Goal: Information Seeking & Learning: Learn about a topic

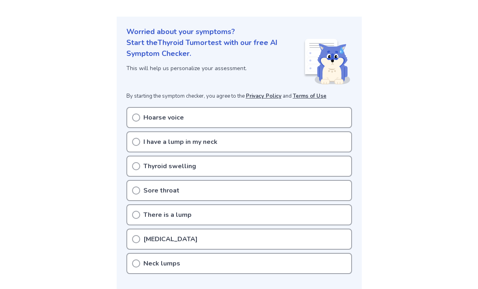
scroll to position [81, 0]
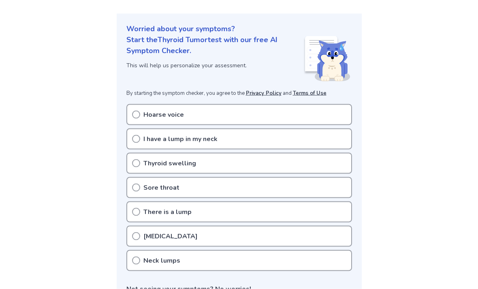
click at [317, 162] on div "Thyroid swelling" at bounding box center [239, 163] width 226 height 21
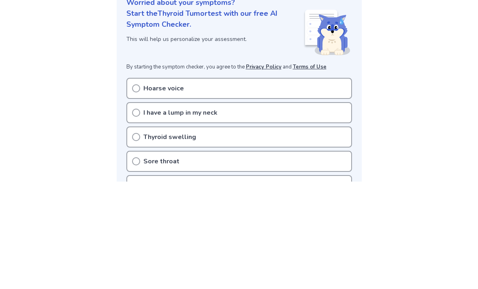
click at [167, 264] on p "Sore throat" at bounding box center [161, 269] width 36 height 10
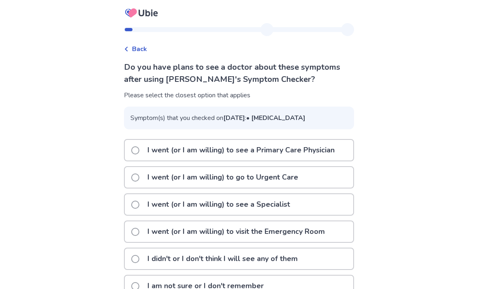
scroll to position [17, 0]
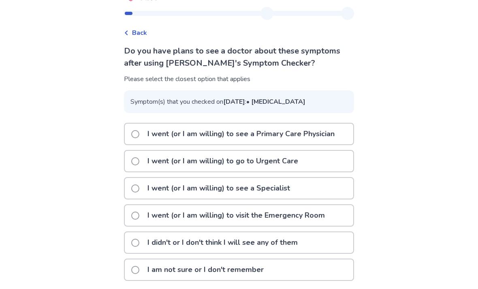
click at [281, 253] on p "I didn't or I don't think I will see any of them" at bounding box center [223, 242] width 160 height 21
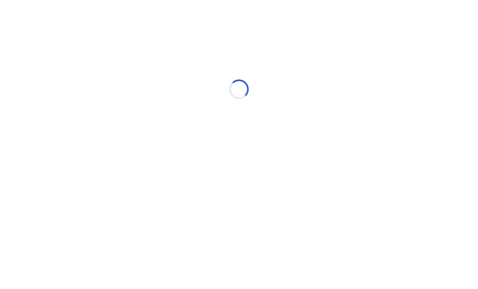
scroll to position [0, 0]
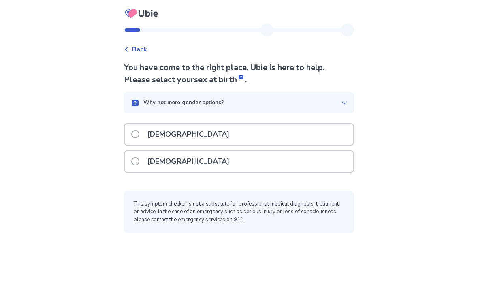
click at [337, 160] on div "Female" at bounding box center [239, 161] width 229 height 21
click at [319, 158] on div "Female" at bounding box center [239, 161] width 229 height 21
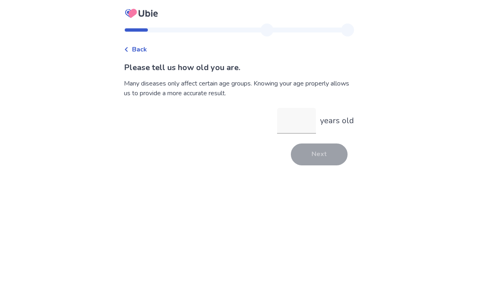
click at [289, 123] on input "years old" at bounding box center [296, 121] width 39 height 26
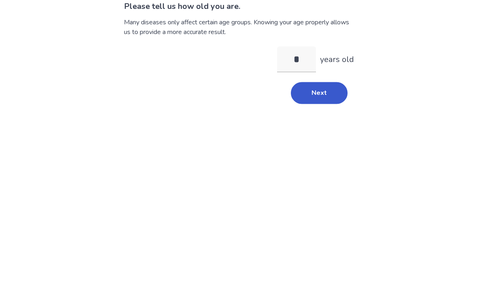
type input "**"
click at [320, 143] on button "Next" at bounding box center [319, 154] width 57 height 22
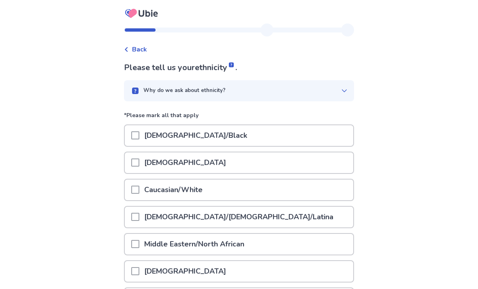
click at [246, 190] on div "Caucasian/White" at bounding box center [239, 190] width 229 height 21
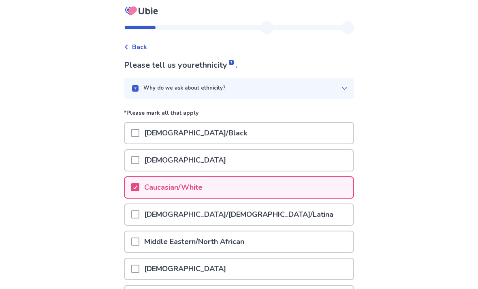
scroll to position [94, 0]
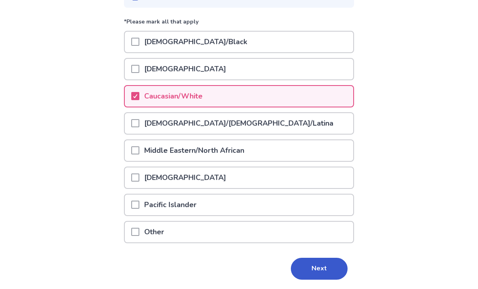
click at [312, 264] on button "Next" at bounding box center [319, 269] width 57 height 22
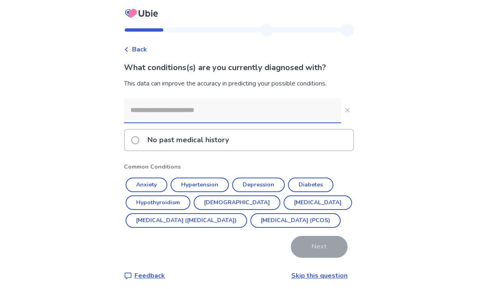
click at [318, 146] on div "No past medical history" at bounding box center [239, 140] width 229 height 21
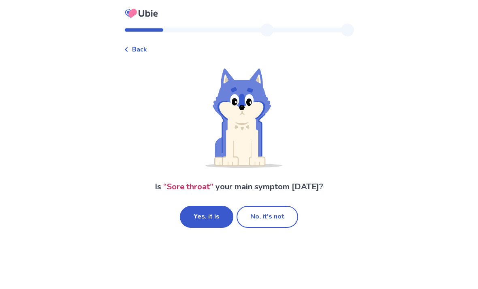
click at [272, 220] on button "No, it's not" at bounding box center [268, 217] width 62 height 22
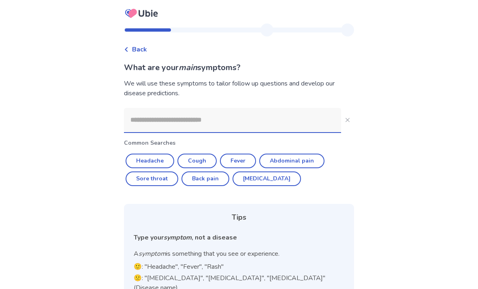
click at [199, 162] on button "Cough" at bounding box center [197, 161] width 39 height 15
type input "*****"
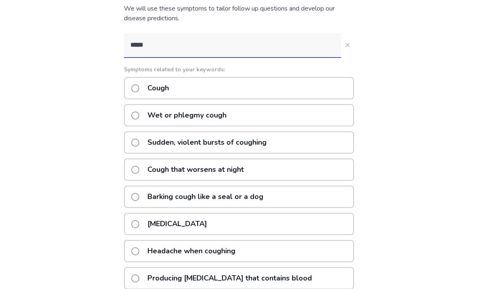
scroll to position [76, 0]
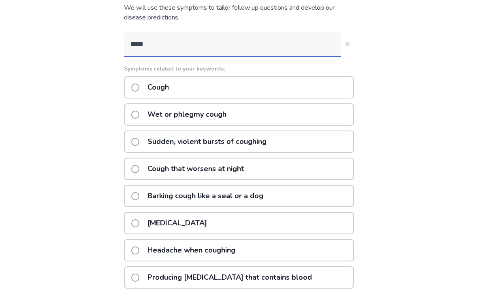
click at [323, 219] on div "Dry cough" at bounding box center [239, 223] width 230 height 22
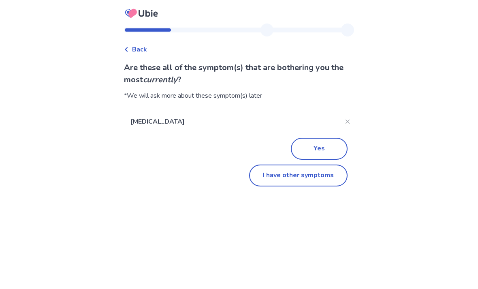
click at [319, 175] on button "I have other symptoms" at bounding box center [298, 176] width 98 height 22
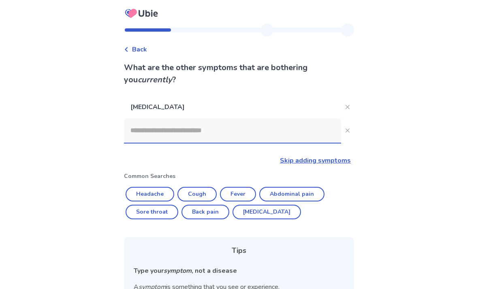
scroll to position [98, 0]
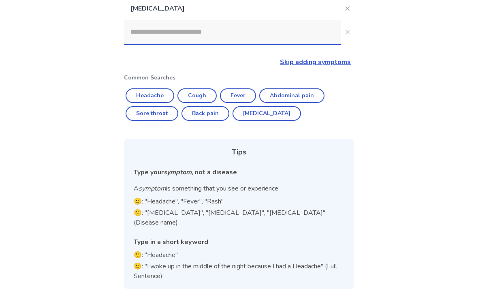
click at [294, 95] on button "Abdominal pain" at bounding box center [291, 95] width 65 height 15
type input "**********"
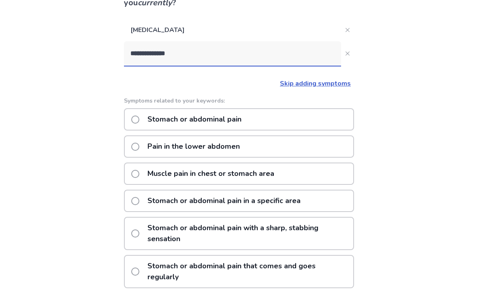
scroll to position [77, 0]
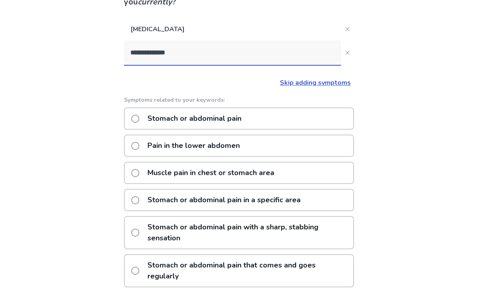
click at [295, 117] on div "Stomach or abdominal pain" at bounding box center [239, 119] width 230 height 22
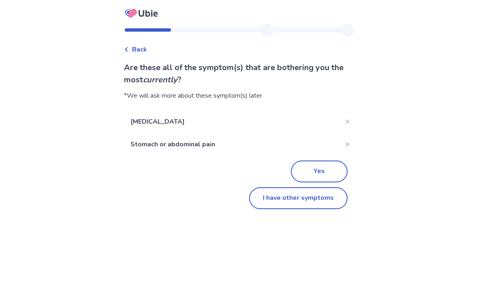
click at [319, 168] on button "Yes" at bounding box center [319, 171] width 57 height 22
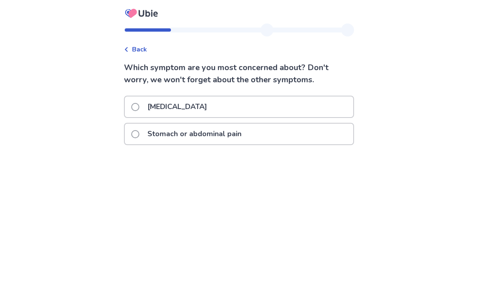
click at [317, 105] on div "Dry cough" at bounding box center [239, 106] width 229 height 21
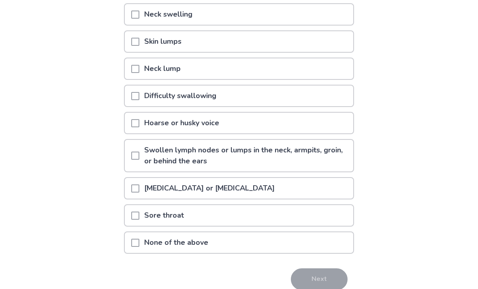
scroll to position [133, 0]
click at [308, 216] on div "Sore throat" at bounding box center [239, 215] width 229 height 21
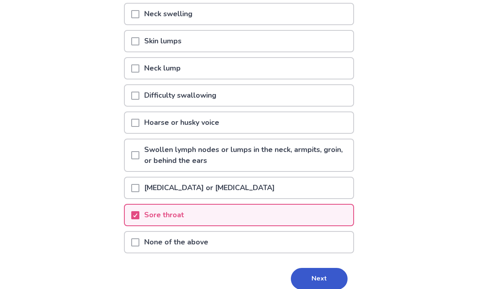
click at [299, 188] on div "[MEDICAL_DATA] or [MEDICAL_DATA]" at bounding box center [239, 188] width 229 height 21
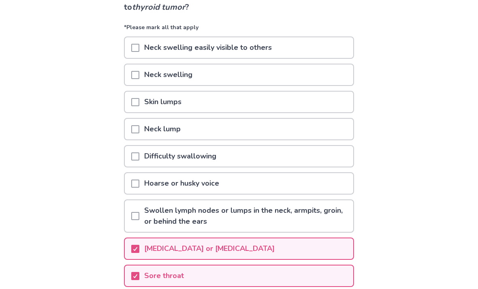
scroll to position [73, 0]
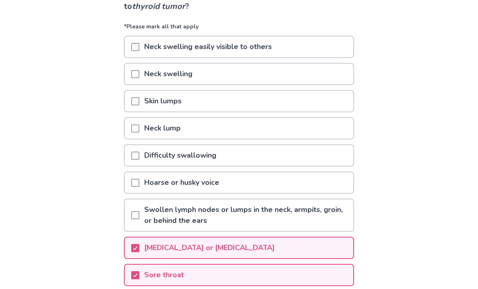
click at [308, 184] on div "Hoarse or husky voice" at bounding box center [239, 182] width 229 height 21
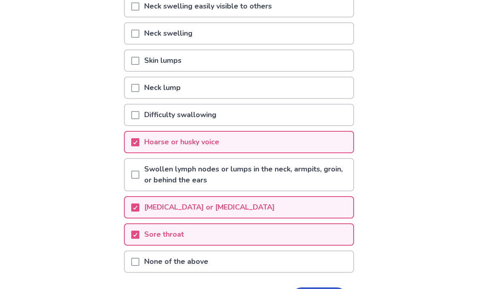
scroll to position [144, 0]
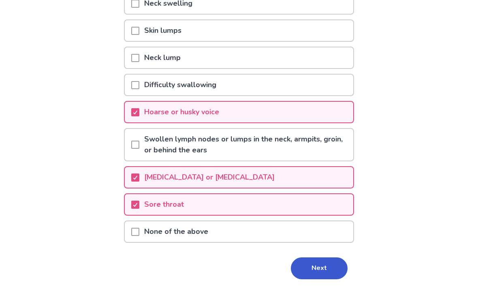
click at [327, 265] on button "Next" at bounding box center [319, 268] width 57 height 22
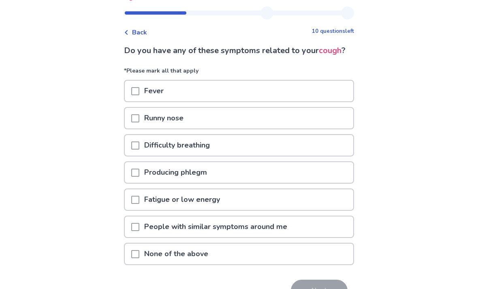
click at [325, 156] on div "Difficulty breathing" at bounding box center [239, 145] width 229 height 21
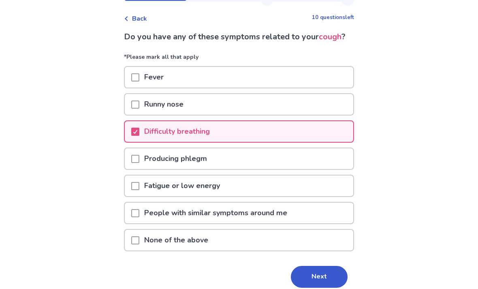
click at [318, 197] on div "Fatigue or low energy" at bounding box center [239, 186] width 229 height 21
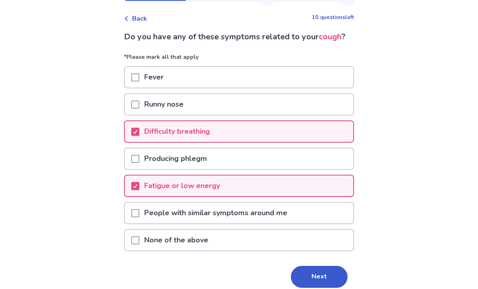
click at [325, 288] on button "Next" at bounding box center [319, 277] width 57 height 22
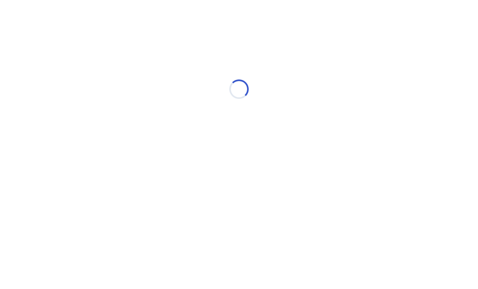
select select "*"
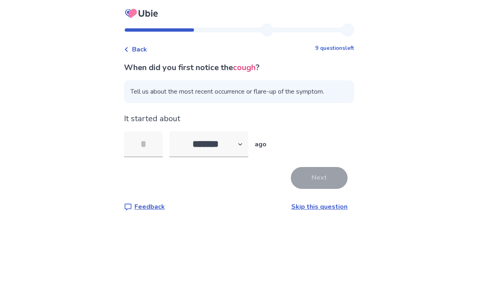
click at [326, 207] on link "Skip this question" at bounding box center [319, 206] width 56 height 9
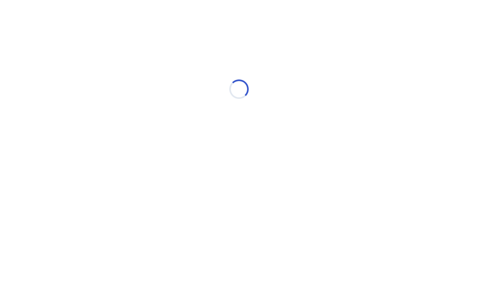
select select "*"
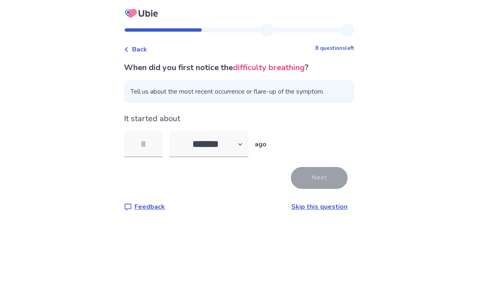
click at [319, 207] on link "Skip this question" at bounding box center [319, 206] width 56 height 9
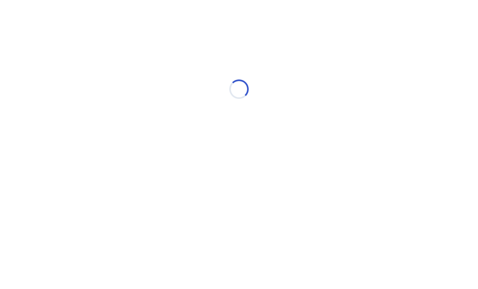
select select "*"
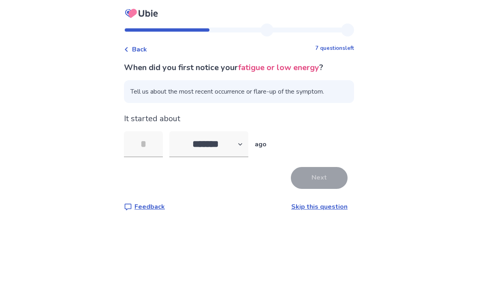
click at [326, 206] on link "Skip this question" at bounding box center [319, 206] width 56 height 9
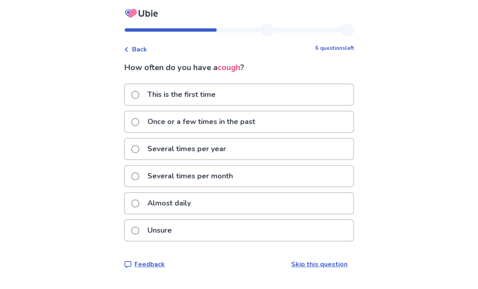
click at [315, 204] on div "Almost daily" at bounding box center [239, 203] width 229 height 21
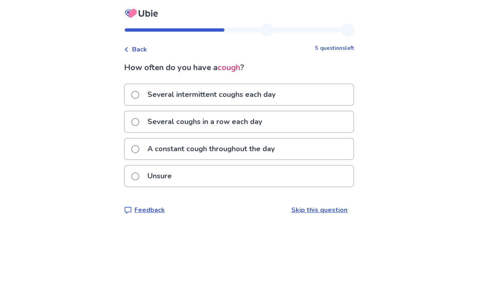
click at [310, 173] on div "Unsure" at bounding box center [239, 176] width 229 height 21
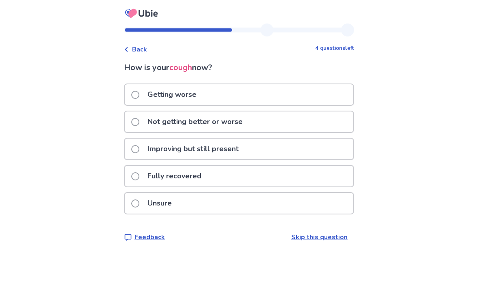
click at [324, 124] on div "Not getting better or worse" at bounding box center [239, 121] width 229 height 21
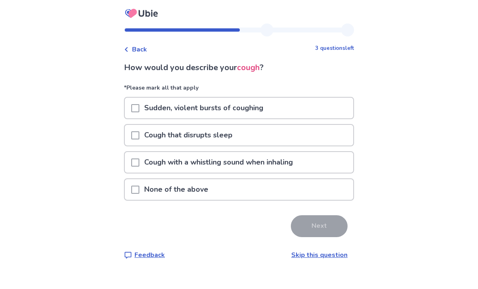
click at [316, 159] on div "Cough with a whistling sound when inhaling" at bounding box center [239, 162] width 229 height 21
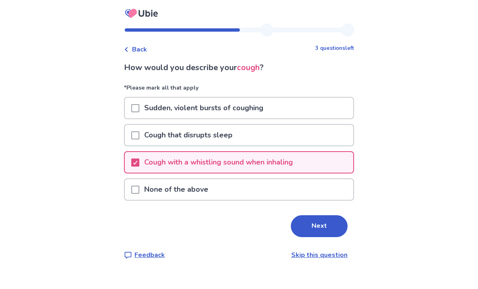
click at [327, 223] on button "Next" at bounding box center [319, 226] width 57 height 22
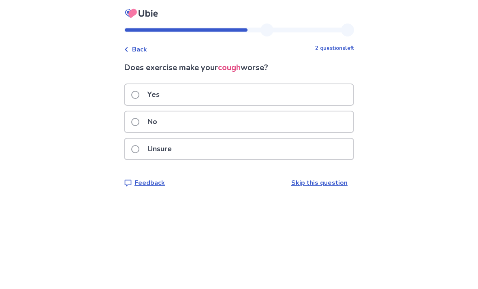
click at [312, 155] on div "Unsure" at bounding box center [239, 149] width 229 height 21
click at [307, 119] on div "No" at bounding box center [239, 121] width 229 height 21
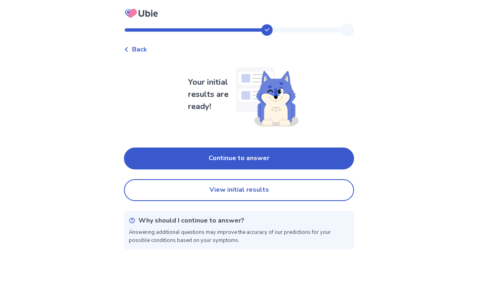
click at [310, 155] on button "Continue to answer" at bounding box center [239, 159] width 230 height 22
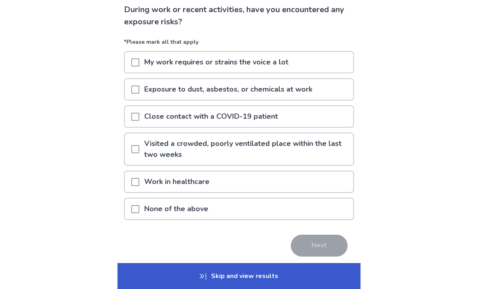
scroll to position [61, 0]
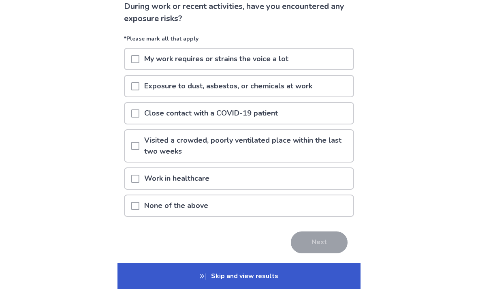
click at [307, 203] on div "None of the above" at bounding box center [239, 205] width 229 height 21
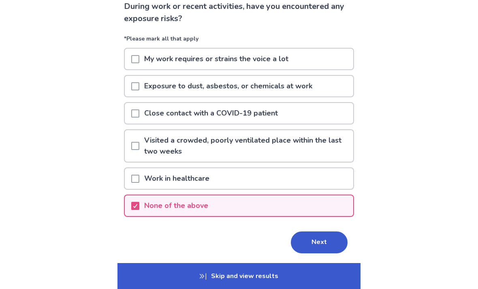
click at [320, 242] on button "Next" at bounding box center [319, 242] width 57 height 22
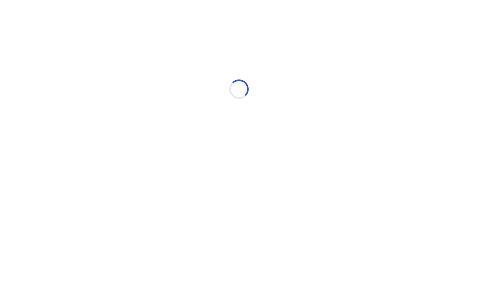
scroll to position [0, 0]
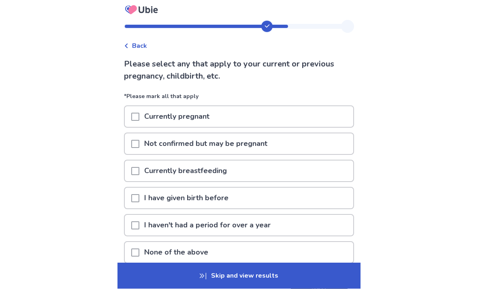
scroll to position [4, 0]
click at [312, 226] on div "I haven't had a period for over a year" at bounding box center [239, 224] width 229 height 21
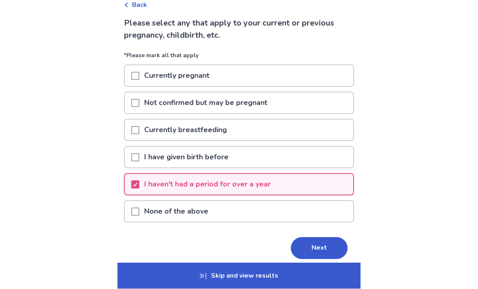
scroll to position [46, 0]
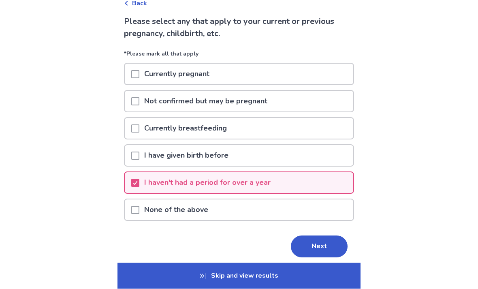
click at [325, 247] on button "Next" at bounding box center [319, 247] width 57 height 22
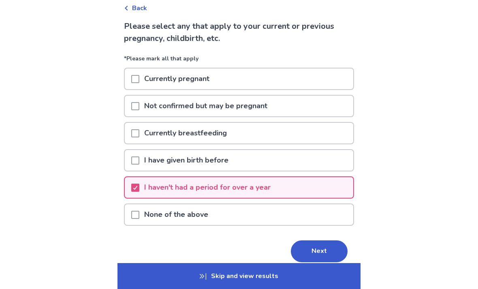
scroll to position [42, 0]
click at [325, 251] on button "Next" at bounding box center [319, 251] width 57 height 22
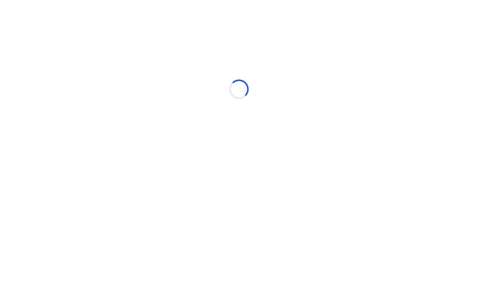
scroll to position [0, 0]
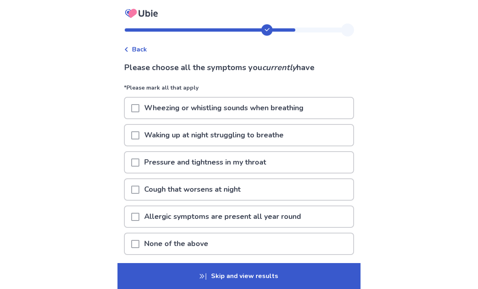
click at [308, 103] on p "Wheezing or whistling sounds when breathing" at bounding box center [223, 108] width 169 height 21
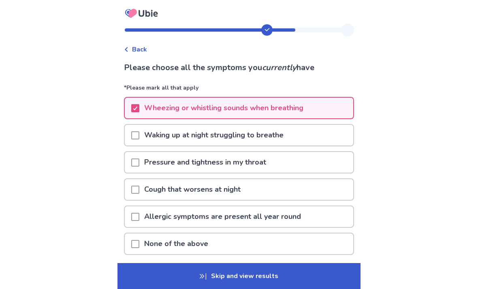
click at [318, 167] on div "Pressure and tightness in my throat" at bounding box center [239, 162] width 229 height 21
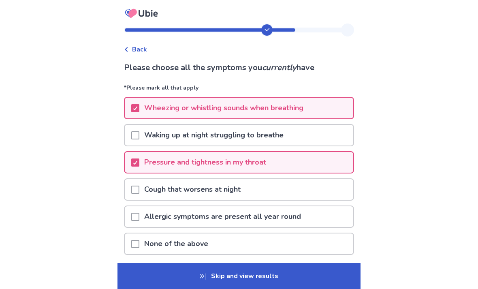
click at [310, 182] on div "Cough that worsens at night" at bounding box center [239, 189] width 229 height 21
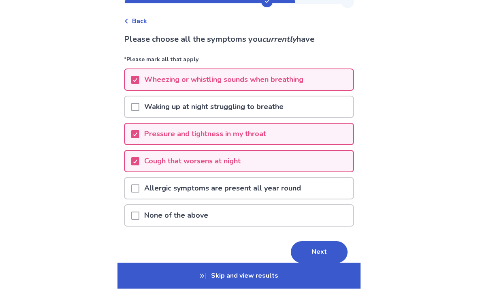
scroll to position [38, 0]
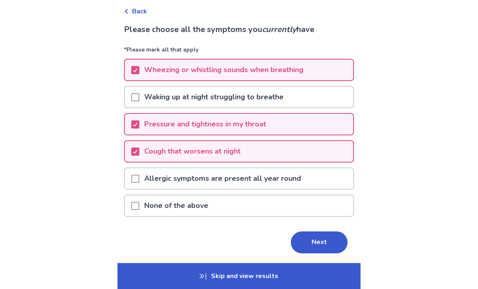
click at [323, 241] on button "Next" at bounding box center [319, 242] width 57 height 22
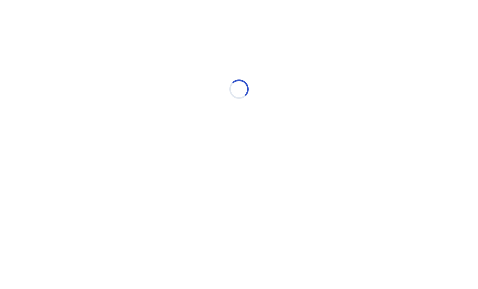
scroll to position [0, 0]
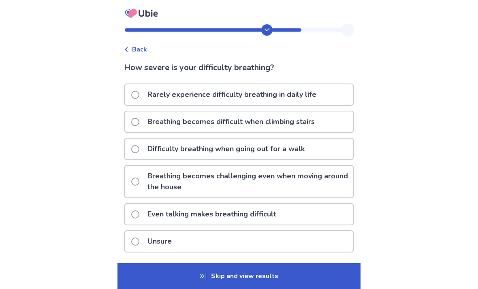
click at [319, 120] on p "Breathing becomes difficult when climbing stairs" at bounding box center [231, 121] width 177 height 21
click at [317, 123] on p "Breathing becomes difficult when climbing stairs" at bounding box center [231, 121] width 177 height 21
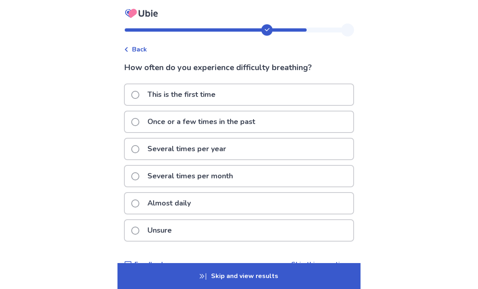
click at [318, 200] on div "Almost daily" at bounding box center [239, 203] width 229 height 21
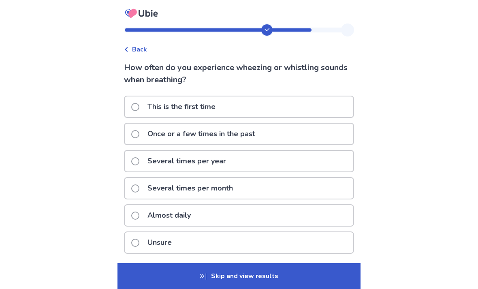
click at [321, 210] on div "Almost daily" at bounding box center [239, 215] width 229 height 21
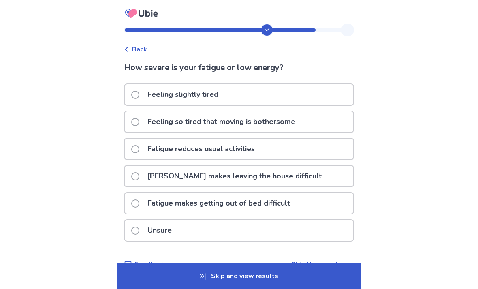
click at [312, 94] on div "Feeling slightly tired" at bounding box center [239, 94] width 229 height 21
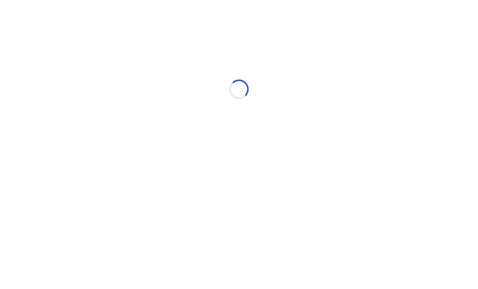
select select "*"
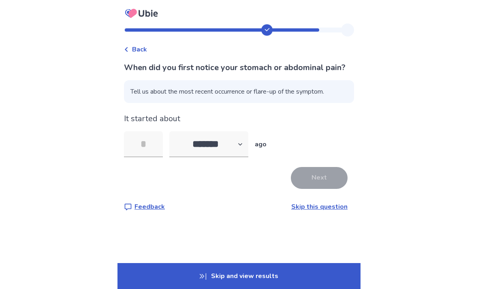
click at [330, 211] on link "Skip this question" at bounding box center [319, 206] width 56 height 9
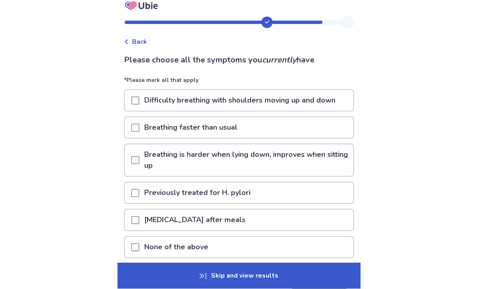
click at [321, 218] on div "Abdominal bloating after meals" at bounding box center [239, 220] width 229 height 21
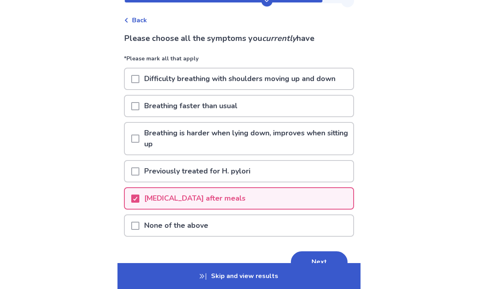
scroll to position [32, 0]
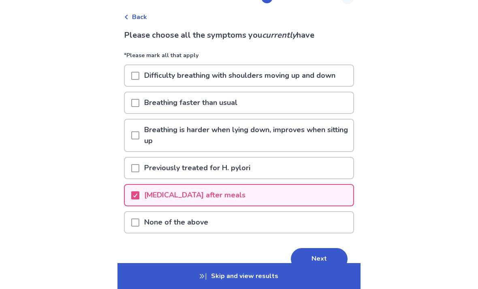
click at [323, 258] on button "Next" at bounding box center [319, 259] width 57 height 22
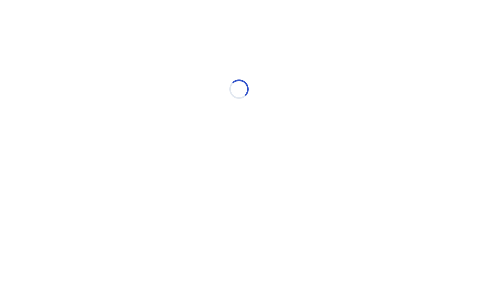
scroll to position [0, 0]
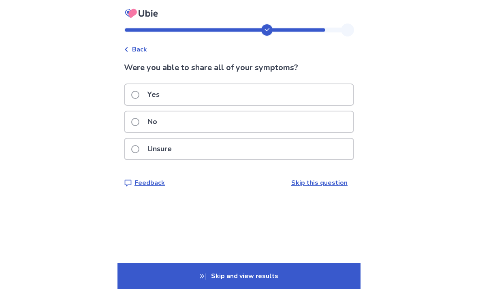
click at [261, 157] on div "Unsure" at bounding box center [239, 149] width 229 height 21
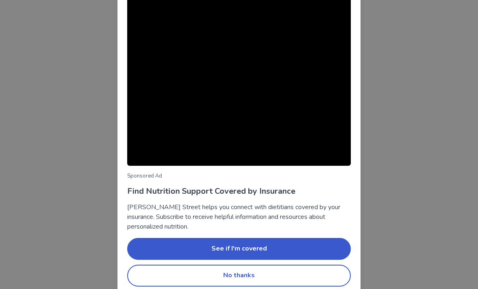
scroll to position [48, 0]
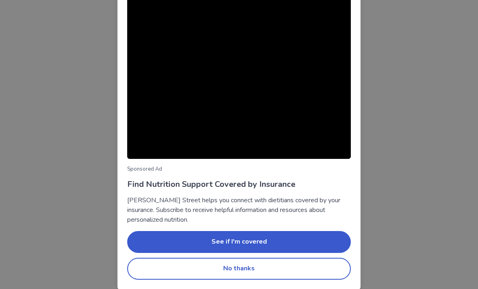
click at [329, 268] on button "No thanks" at bounding box center [239, 269] width 224 height 22
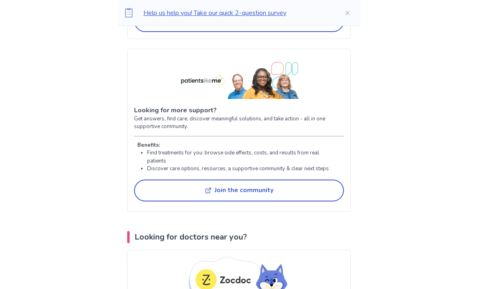
scroll to position [1504, 0]
